Goal: Navigation & Orientation: Find specific page/section

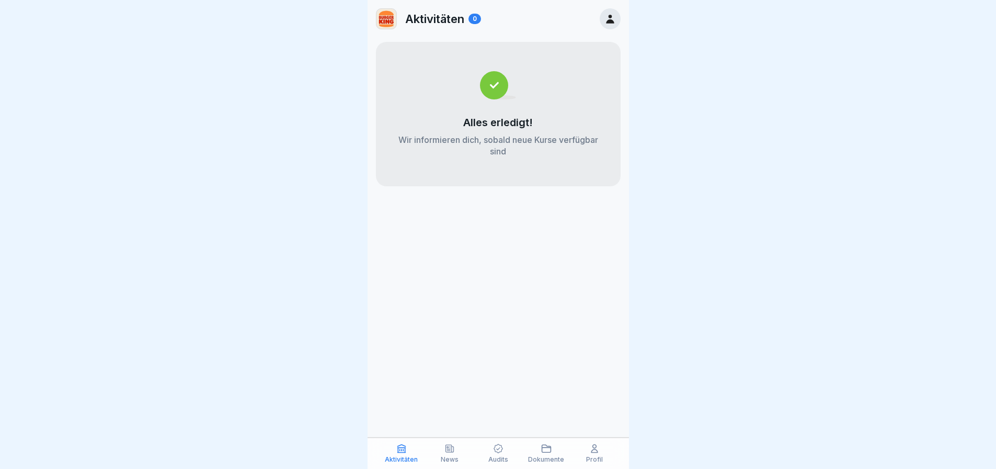
click at [457, 452] on div "News" at bounding box center [449, 453] width 43 height 20
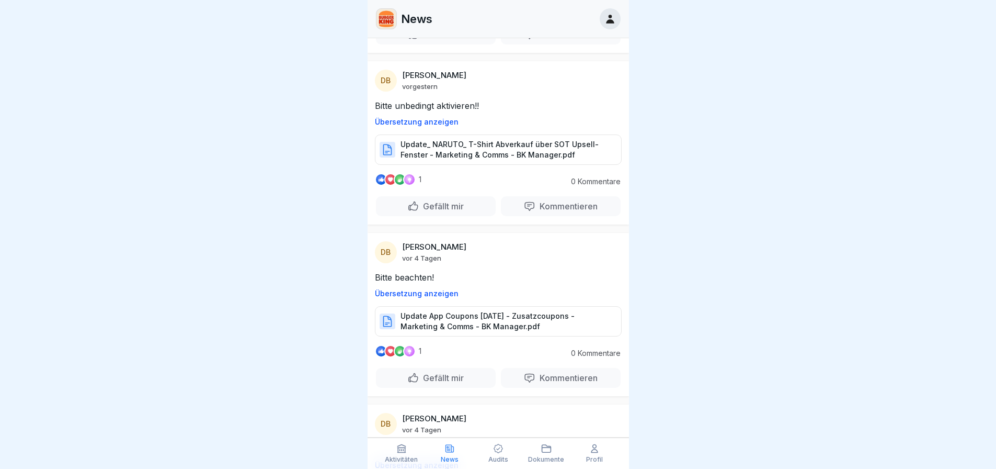
scroll to position [209, 0]
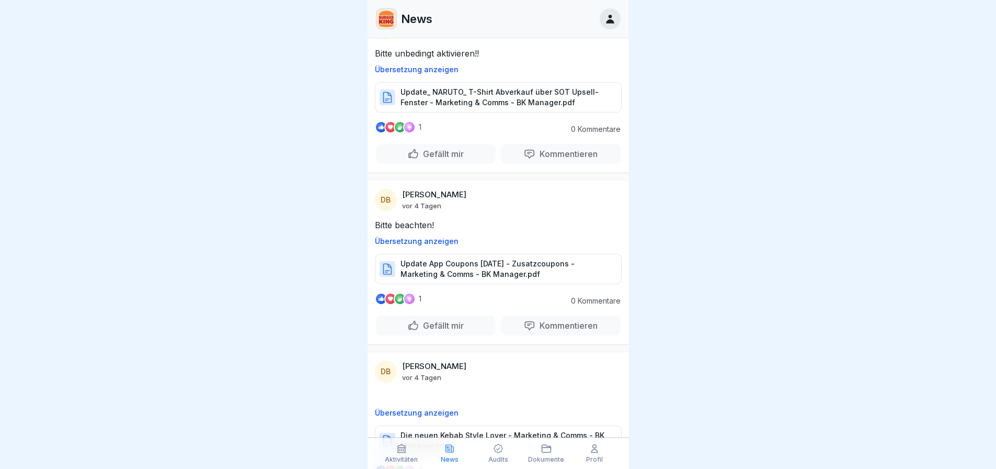
click at [502, 454] on div "Audits" at bounding box center [497, 453] width 43 height 20
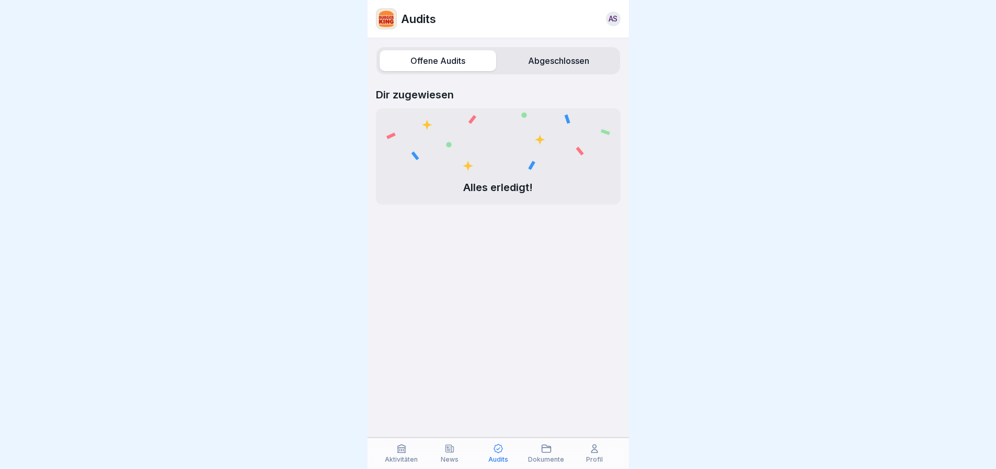
click at [571, 40] on div "Offene Audits Abgeschlossen Dir zugewiesen Alles erledigt!" at bounding box center [499, 253] width 262 height 430
click at [545, 60] on label "Abgeschlossen" at bounding box center [559, 60] width 117 height 21
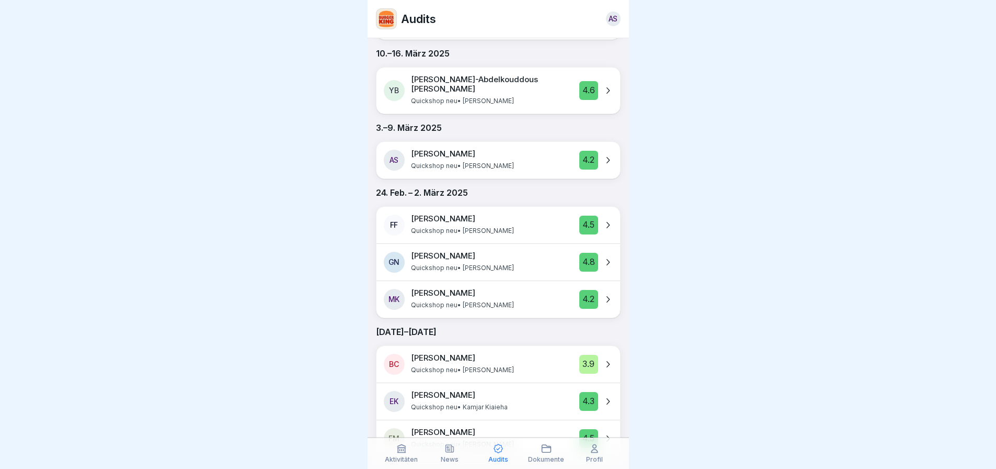
scroll to position [756, 0]
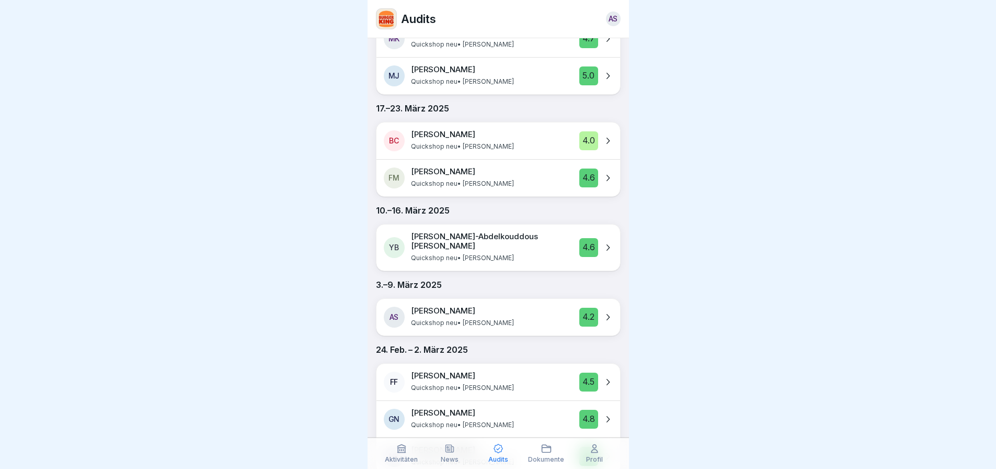
click at [554, 448] on div "Dokumente" at bounding box center [546, 453] width 43 height 20
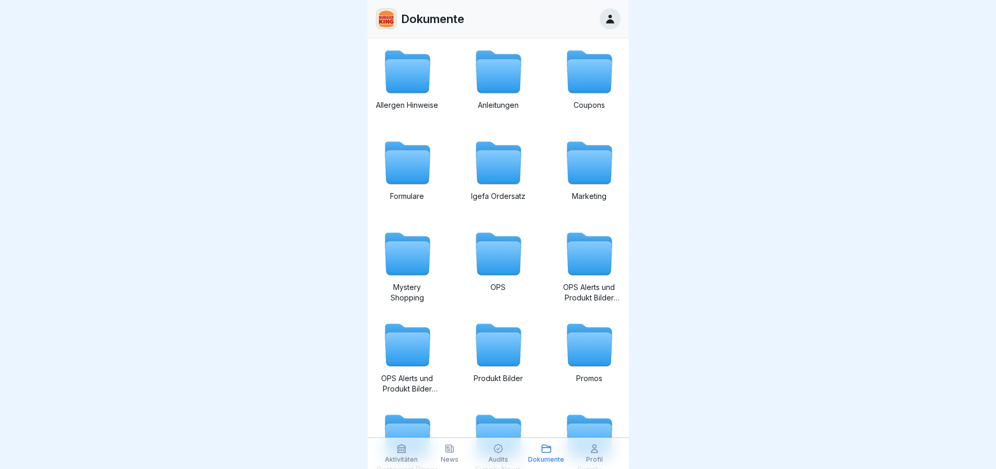
click at [588, 449] on div "Profil" at bounding box center [594, 453] width 43 height 20
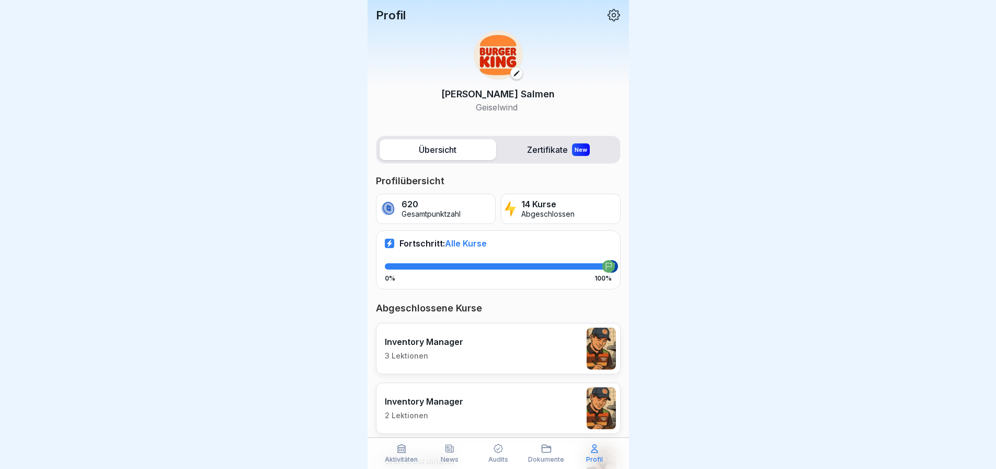
click at [530, 199] on p "14 Kurse" at bounding box center [547, 204] width 53 height 10
click at [572, 150] on div "New" at bounding box center [581, 149] width 18 height 13
click at [536, 151] on label "Zertifikate New" at bounding box center [559, 149] width 117 height 21
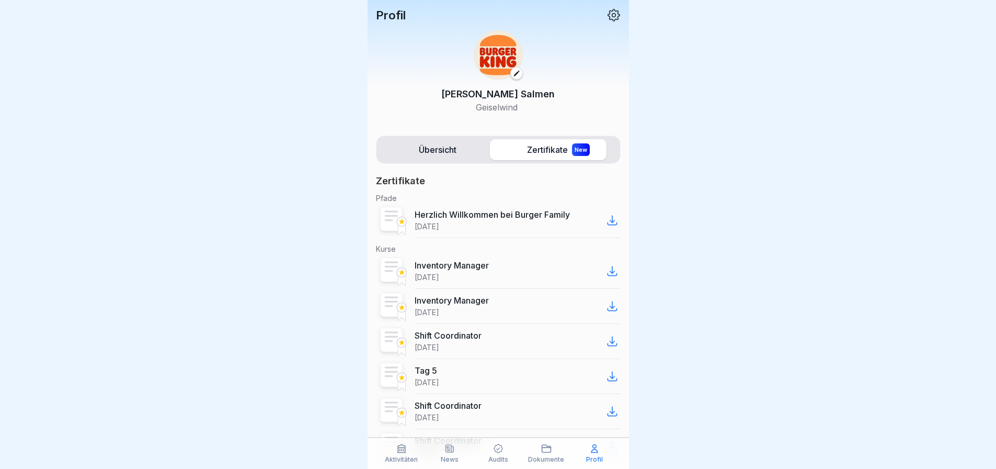
click at [469, 154] on label "Übersicht" at bounding box center [438, 149] width 117 height 21
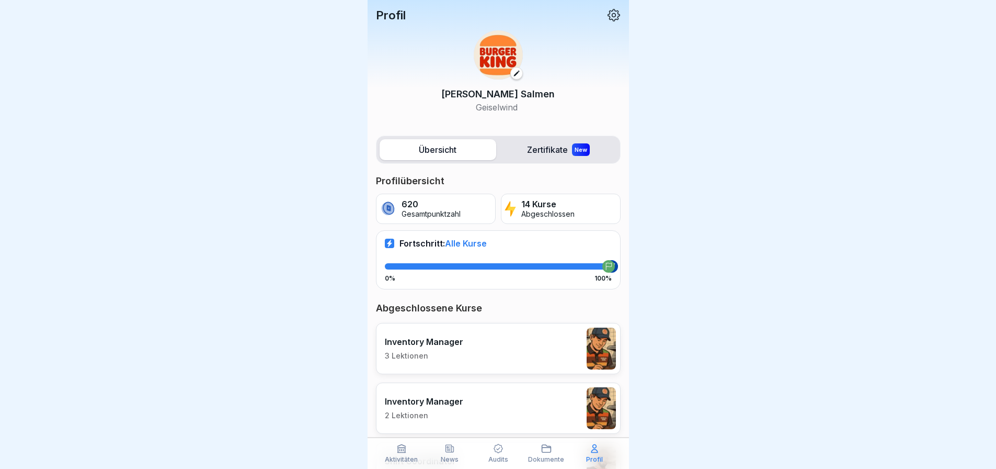
click at [547, 143] on label "Zertifikate New" at bounding box center [559, 149] width 117 height 21
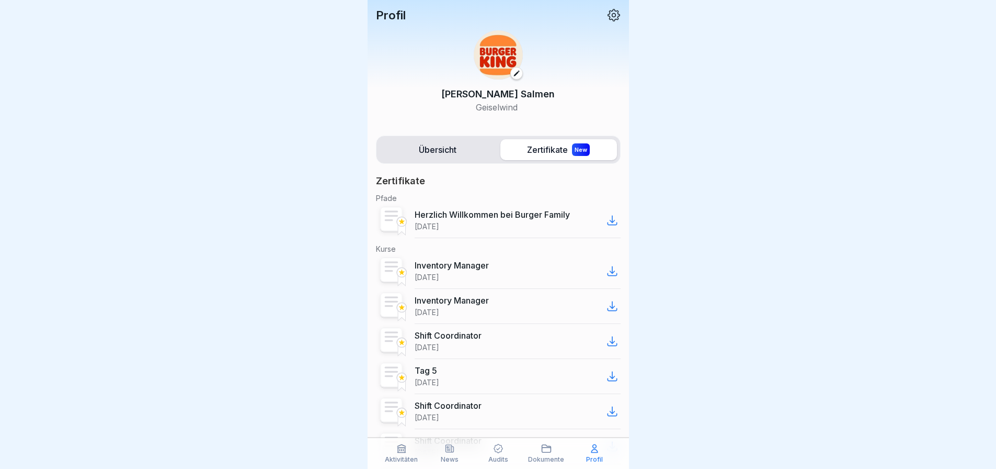
scroll to position [105, 0]
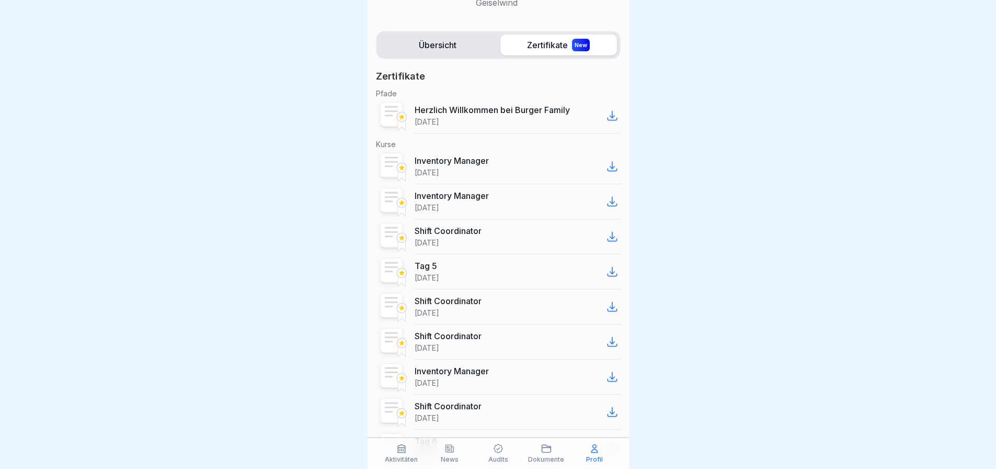
click at [452, 35] on label "Übersicht" at bounding box center [438, 45] width 117 height 21
